Goal: Transaction & Acquisition: Purchase product/service

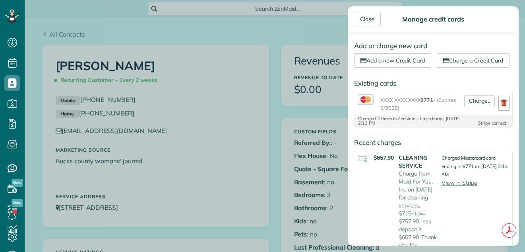
scroll to position [4, 4]
click at [369, 15] on div "Close" at bounding box center [367, 19] width 27 height 14
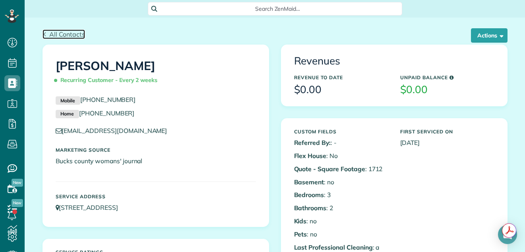
click at [71, 35] on span "All Contacts" at bounding box center [67, 34] width 36 height 8
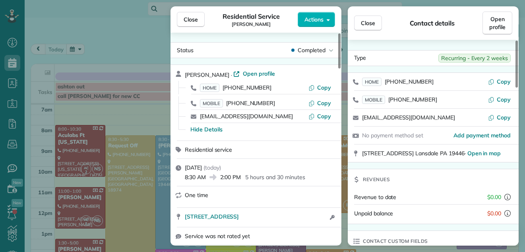
click at [190, 20] on span "Close" at bounding box center [191, 20] width 14 height 8
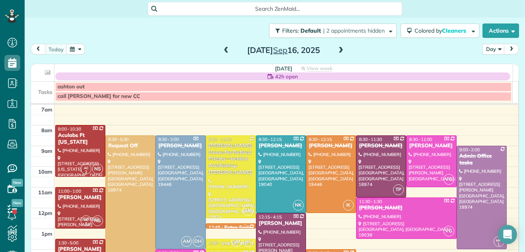
scroll to position [132, 0]
click at [338, 51] on span at bounding box center [341, 50] width 9 height 7
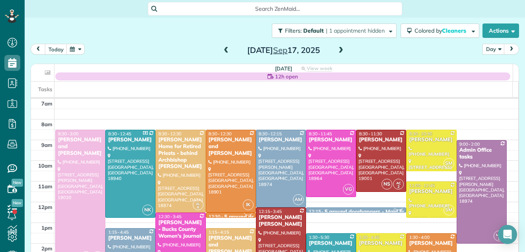
click at [81, 183] on div at bounding box center [80, 197] width 49 height 134
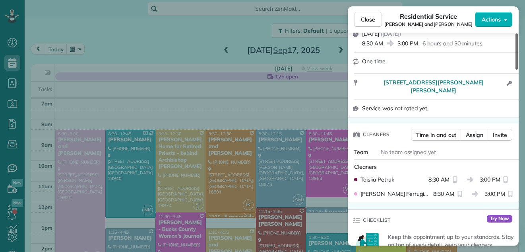
scroll to position [193, 0]
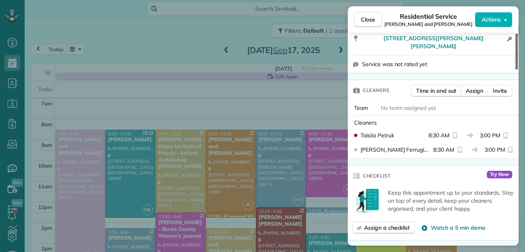
drag, startPoint x: 517, startPoint y: 56, endPoint x: 515, endPoint y: 89, distance: 33.1
click at [516, 70] on div at bounding box center [517, 51] width 2 height 36
click at [367, 18] on span "Close" at bounding box center [368, 20] width 14 height 8
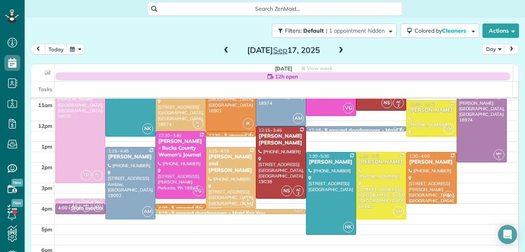
scroll to position [23, 0]
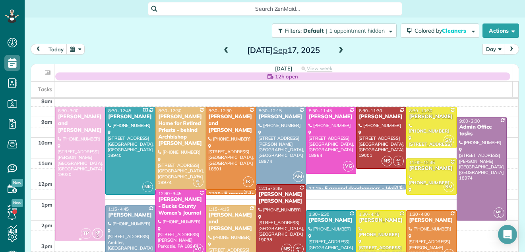
click at [81, 115] on div "Bernard and Rose Kozakeicz" at bounding box center [80, 123] width 45 height 20
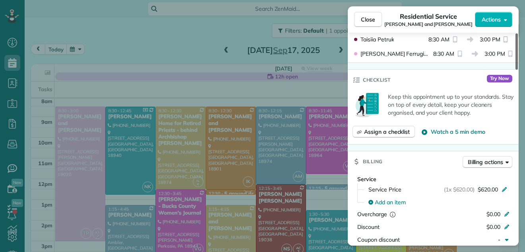
scroll to position [301, 0]
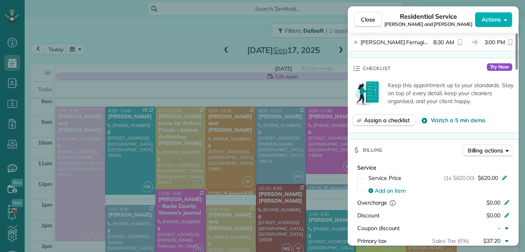
drag, startPoint x: 516, startPoint y: 58, endPoint x: 509, endPoint y: 105, distance: 46.7
click at [516, 70] on div at bounding box center [517, 51] width 2 height 36
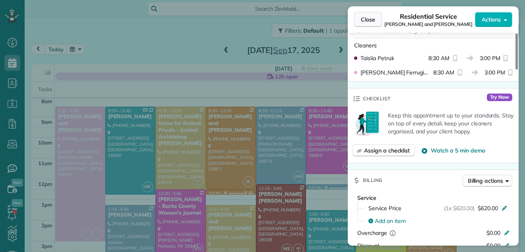
click at [369, 14] on button "Close" at bounding box center [368, 19] width 28 height 15
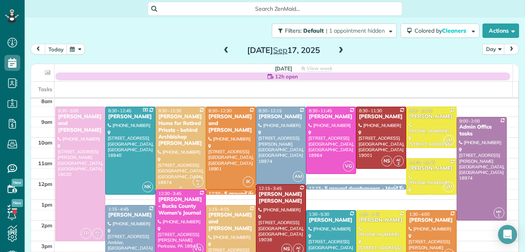
click at [191, 146] on div "Regina Coeli Home for Retired Priests - behind Archbishop Wood" at bounding box center [180, 129] width 45 height 33
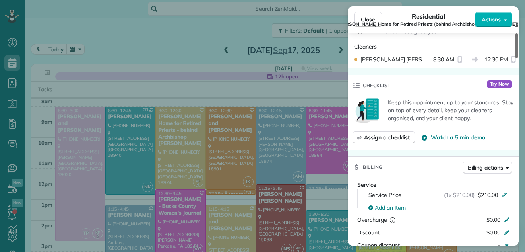
scroll to position [447, 0]
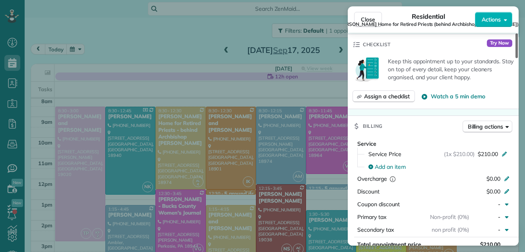
drag, startPoint x: 517, startPoint y: 41, endPoint x: 513, endPoint y: 93, distance: 52.2
click at [516, 58] on div at bounding box center [517, 45] width 2 height 25
click at [490, 150] on span "$210.00" at bounding box center [488, 154] width 20 height 8
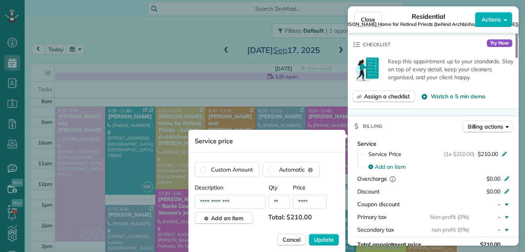
click at [315, 200] on input "****" at bounding box center [310, 201] width 34 height 14
type input "**"
click at [326, 238] on span "Update" at bounding box center [324, 239] width 20 height 8
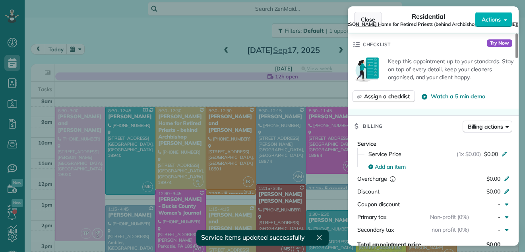
click at [364, 19] on span "Close" at bounding box center [368, 20] width 14 height 8
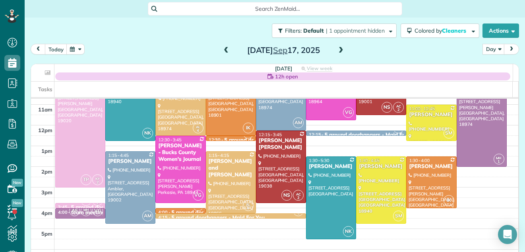
scroll to position [69, 0]
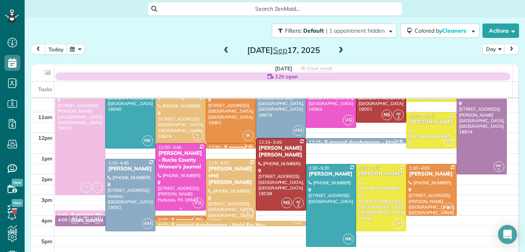
click at [177, 159] on div "Robin Coppinger - Bucks County Women's Journal" at bounding box center [180, 160] width 45 height 20
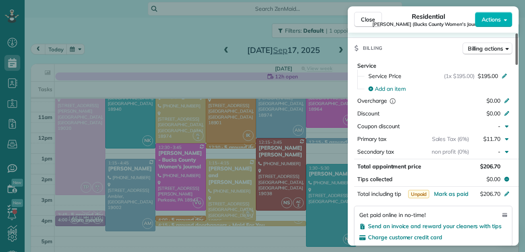
scroll to position [369, 0]
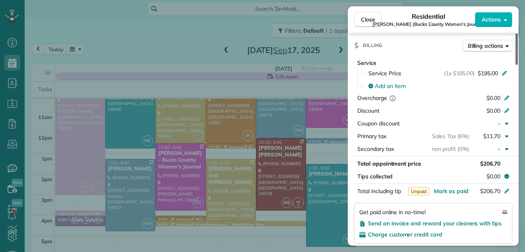
drag, startPoint x: 516, startPoint y: 52, endPoint x: 512, endPoint y: 107, distance: 55.0
click at [516, 65] on div at bounding box center [517, 48] width 2 height 31
click at [456, 190] on span "Mark as paid" at bounding box center [451, 190] width 35 height 7
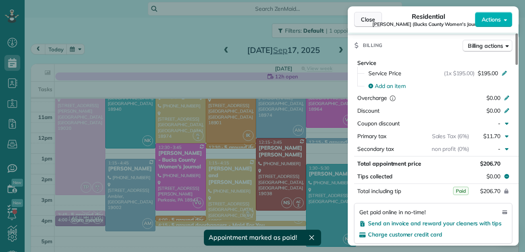
click at [369, 19] on span "Close" at bounding box center [368, 20] width 14 height 8
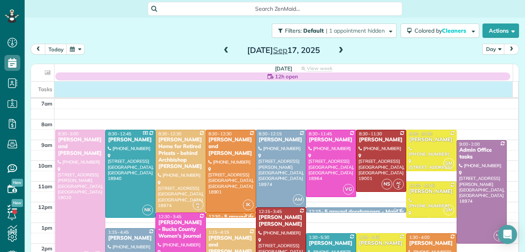
click at [497, 92] on div "Tasks" at bounding box center [272, 90] width 482 height 16
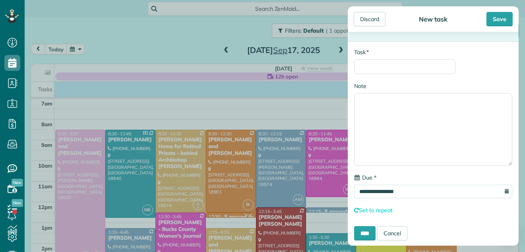
click at [491, 89] on div "Note" at bounding box center [433, 124] width 158 height 84
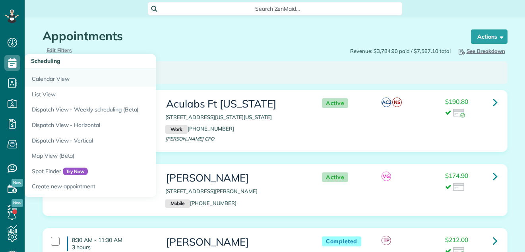
scroll to position [4, 4]
click at [42, 80] on link "Calendar View" at bounding box center [124, 77] width 199 height 18
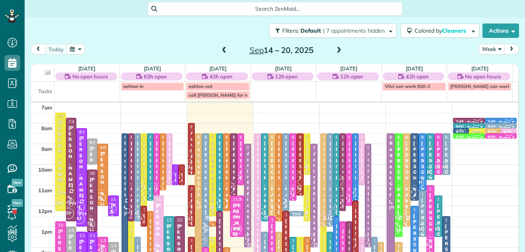
scroll to position [4, 4]
click at [336, 52] on span at bounding box center [339, 50] width 9 height 7
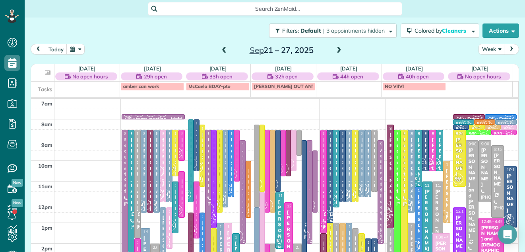
click at [220, 49] on span at bounding box center [224, 50] width 9 height 7
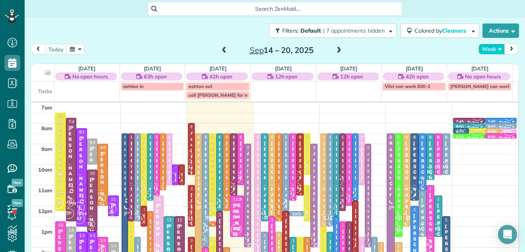
click at [484, 47] on button "Week" at bounding box center [492, 49] width 26 height 11
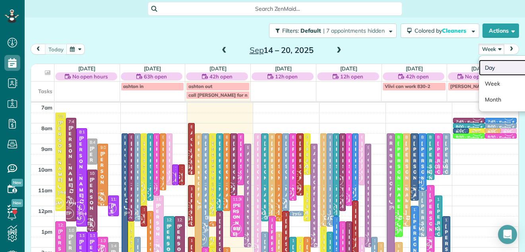
click at [483, 67] on link "Day" at bounding box center [510, 68] width 63 height 16
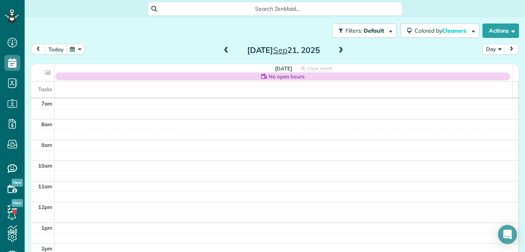
click at [224, 50] on span at bounding box center [226, 50] width 9 height 7
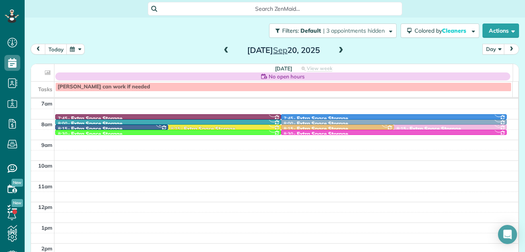
click at [224, 50] on span at bounding box center [226, 50] width 9 height 7
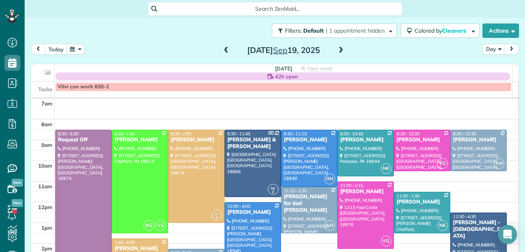
click at [224, 50] on span at bounding box center [226, 50] width 9 height 7
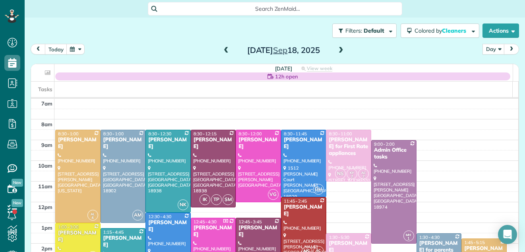
click at [334, 156] on div "[PERSON_NAME] for First Rate appliances" at bounding box center [349, 146] width 41 height 20
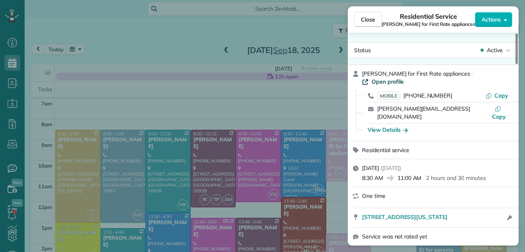
click at [404, 78] on span "Open profile" at bounding box center [388, 82] width 32 height 8
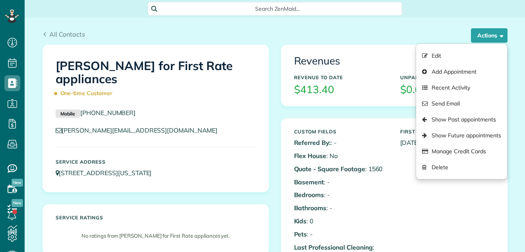
scroll to position [4, 4]
click at [459, 151] on link "Manage Credit Cards" at bounding box center [461, 151] width 91 height 16
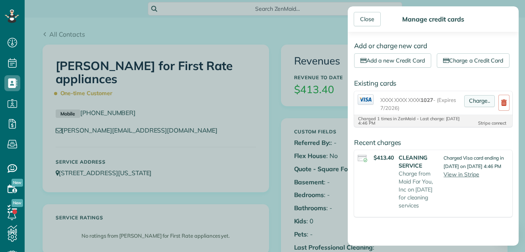
click at [470, 107] on link "Charge.." at bounding box center [480, 101] width 31 height 12
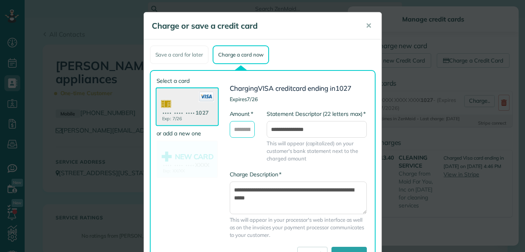
click at [245, 128] on input "* Amount" at bounding box center [242, 129] width 25 height 17
type input "*******"
click at [230, 189] on textarea "**********" at bounding box center [298, 197] width 137 height 33
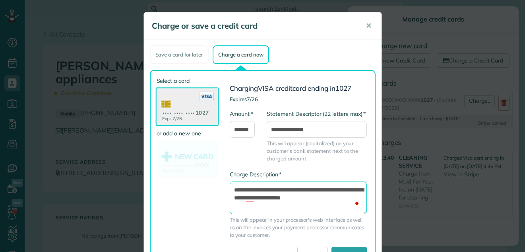
click at [349, 199] on textarea "**********" at bounding box center [298, 197] width 137 height 33
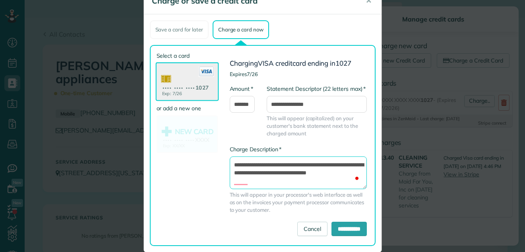
scroll to position [37, 0]
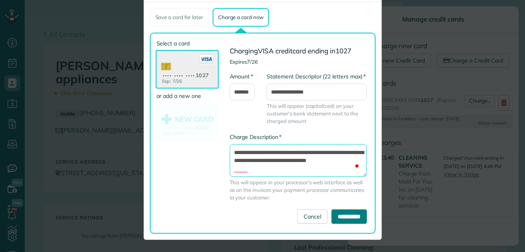
type textarea "**********"
click at [343, 215] on input "**********" at bounding box center [349, 216] width 35 height 14
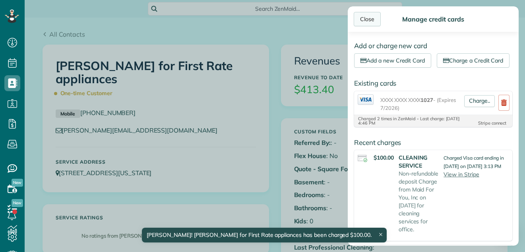
click at [366, 17] on div "Close" at bounding box center [367, 19] width 27 height 14
